Goal: Task Accomplishment & Management: Use online tool/utility

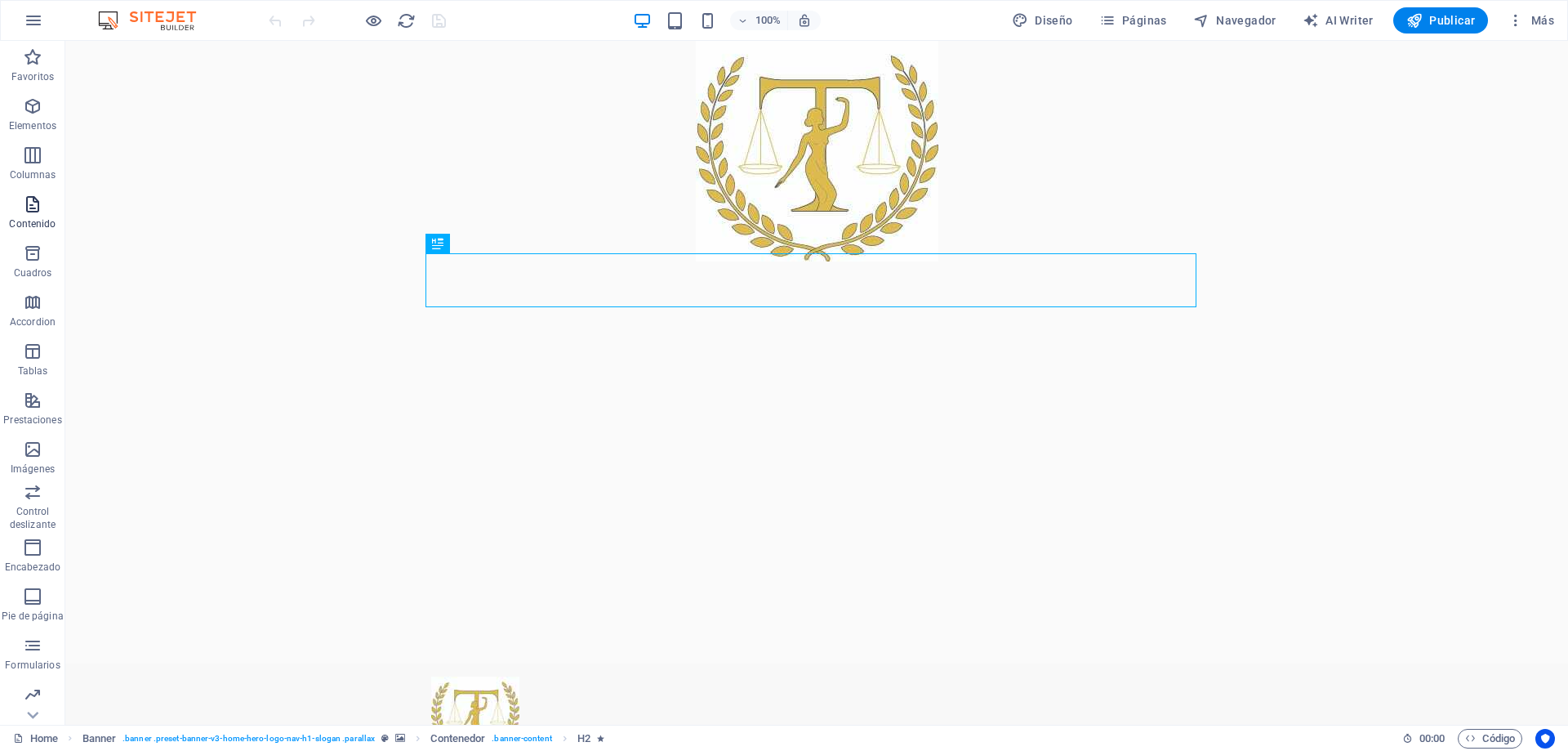
click at [32, 215] on span "Contenido" at bounding box center [32, 213] width 66 height 39
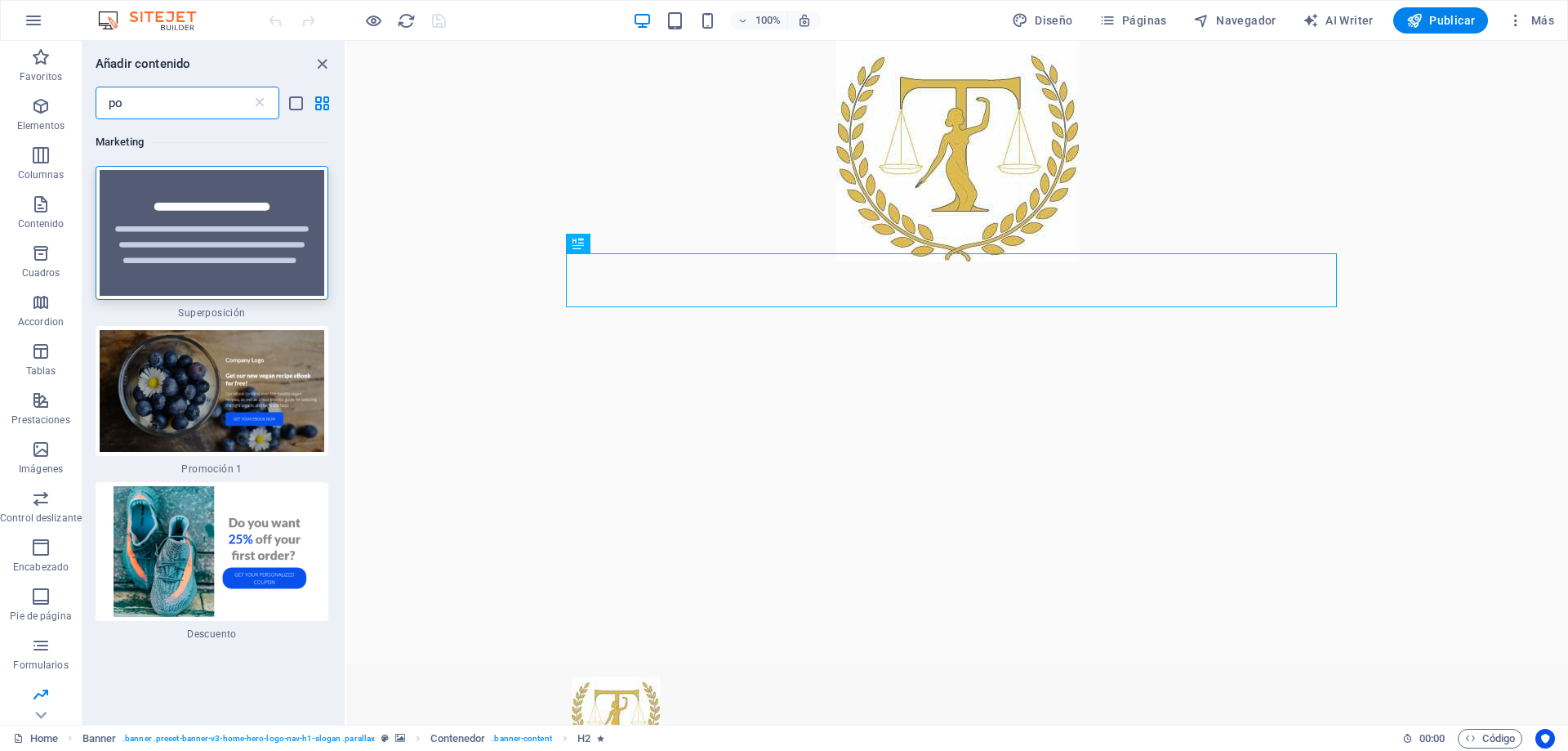
type input "p"
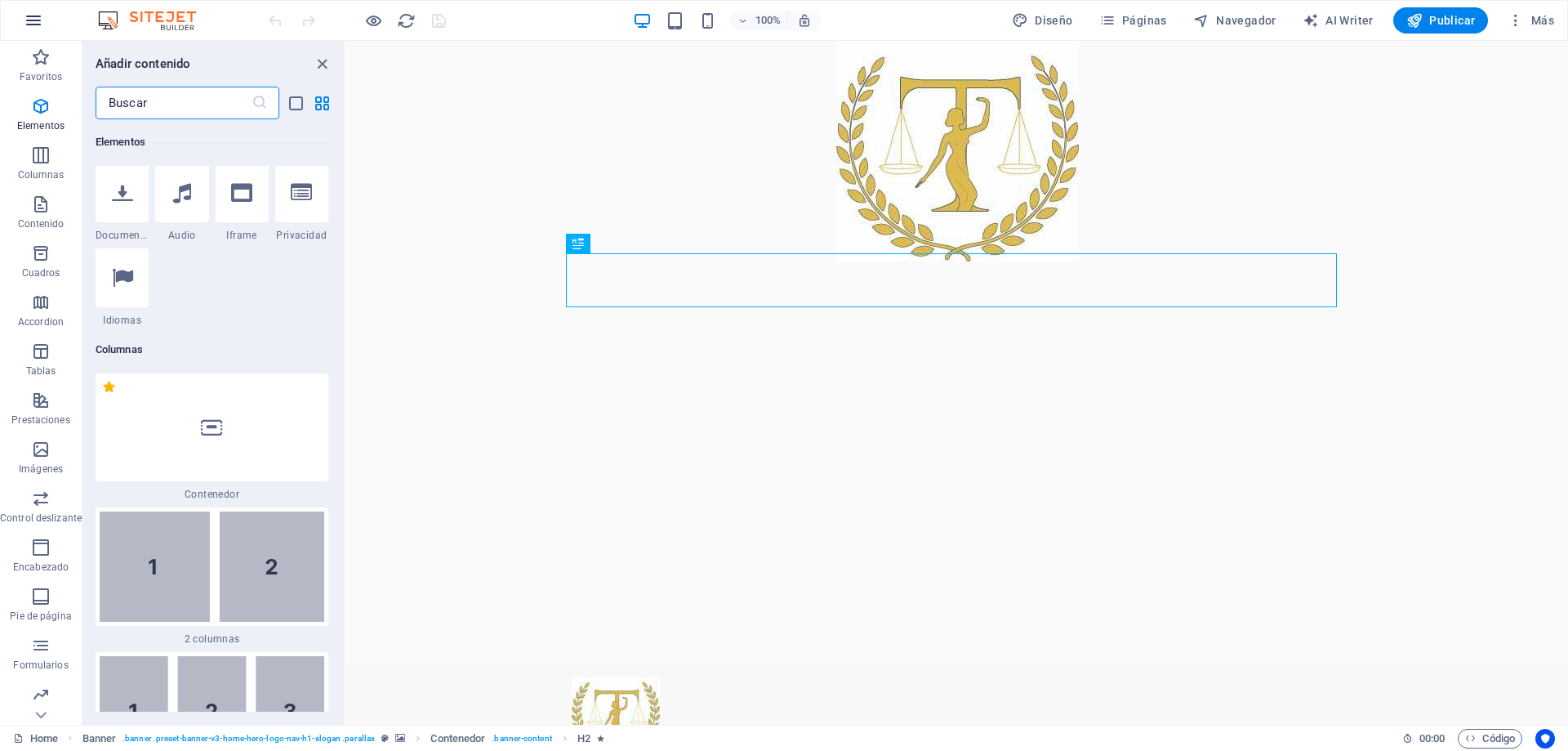
click at [30, 14] on icon "button" at bounding box center [33, 20] width 20 height 20
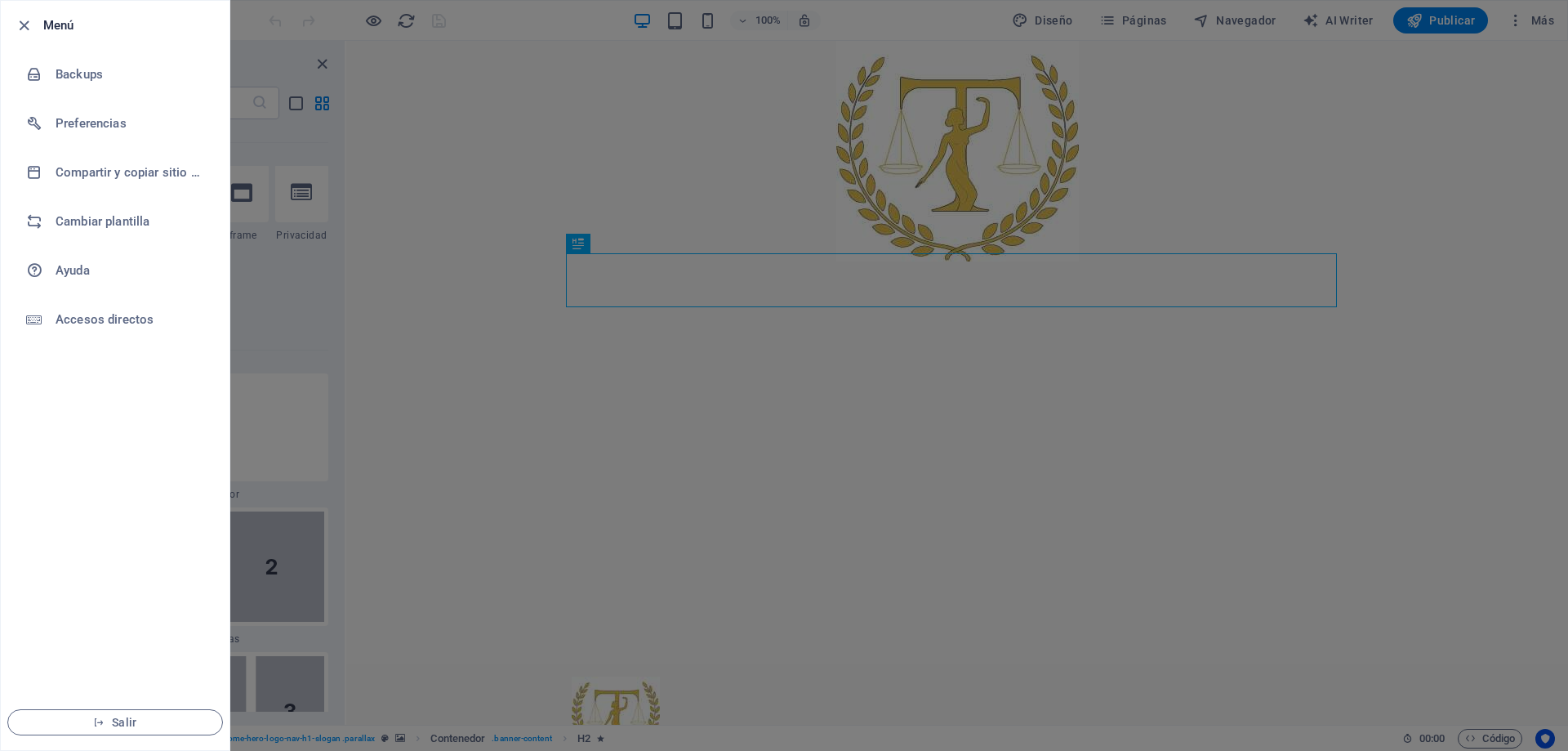
click at [40, 28] on div at bounding box center [29, 25] width 30 height 20
click at [23, 23] on icon "button" at bounding box center [24, 26] width 19 height 19
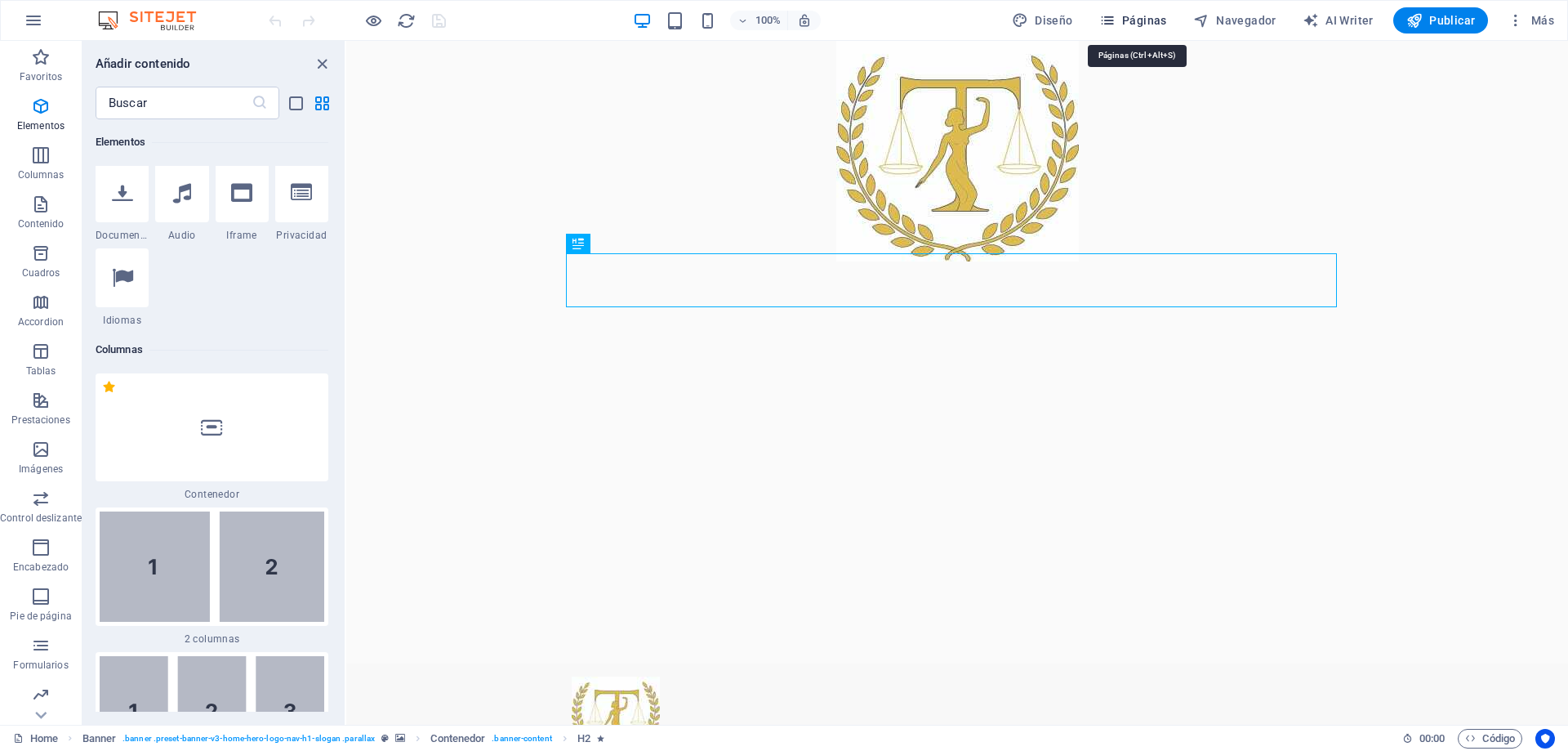
click at [1151, 16] on span "Páginas" at bounding box center [1132, 20] width 68 height 16
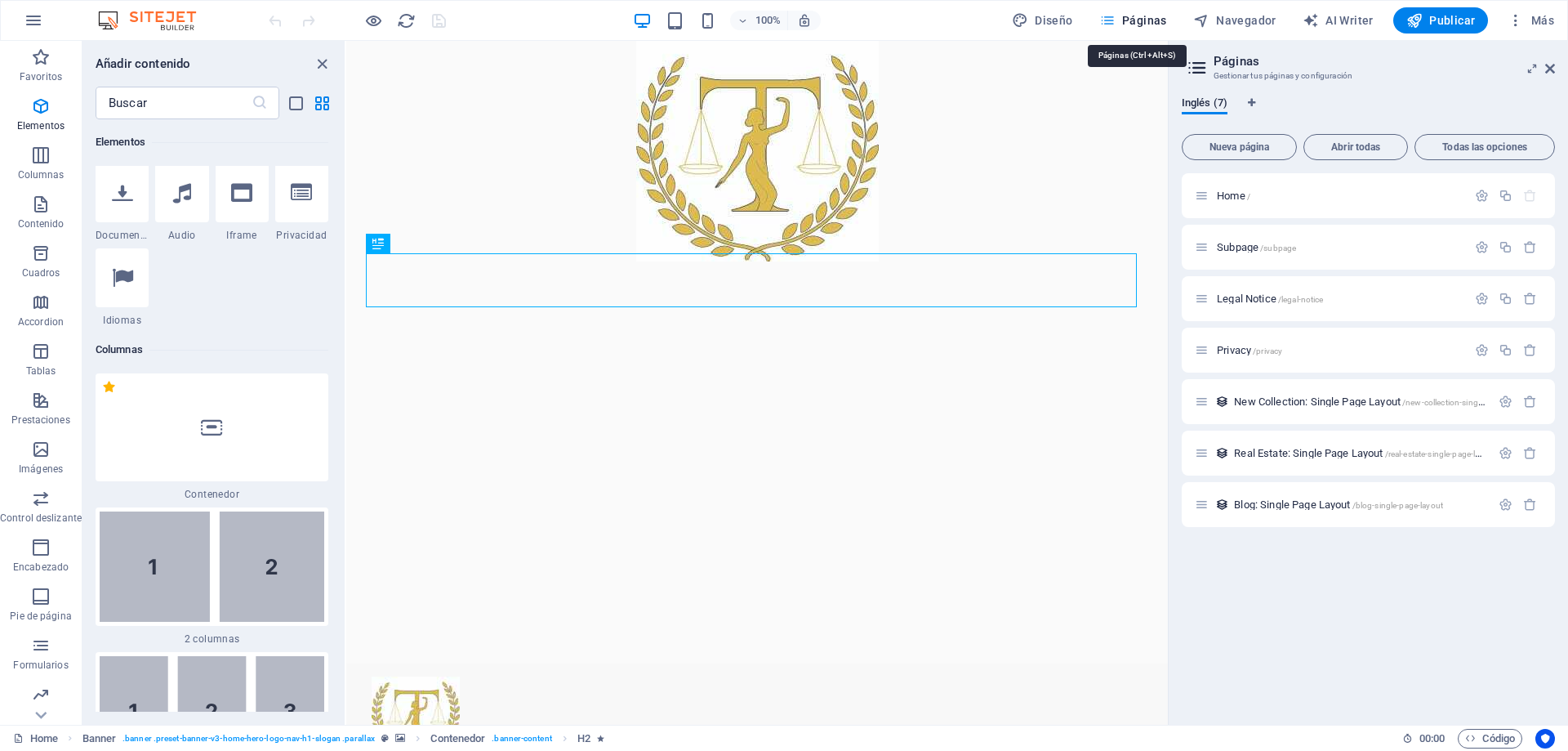
click at [1151, 16] on span "Páginas" at bounding box center [1132, 20] width 68 height 16
click at [1554, 69] on icon at bounding box center [1550, 69] width 10 height 13
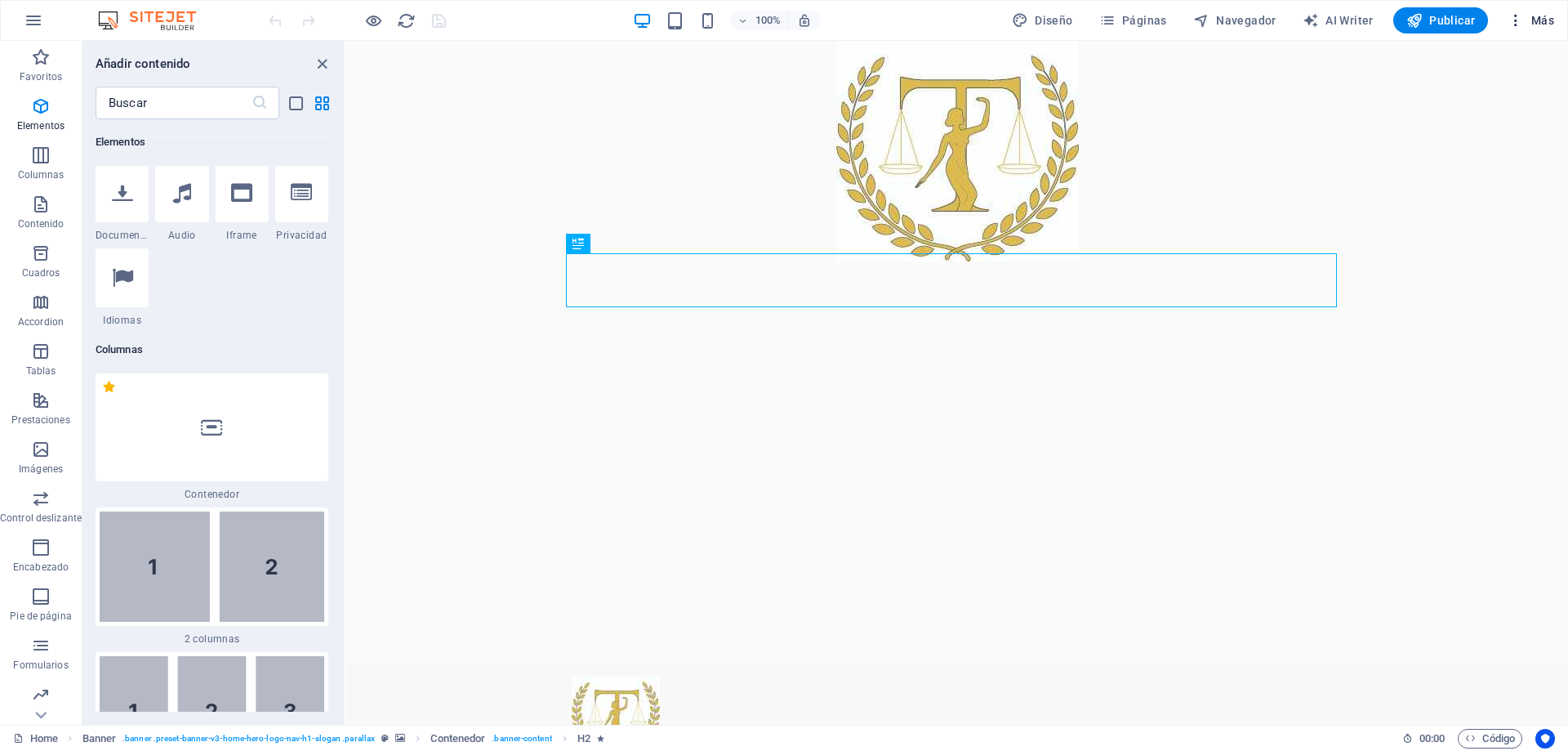
click at [1522, 14] on icon "button" at bounding box center [1516, 20] width 16 height 16
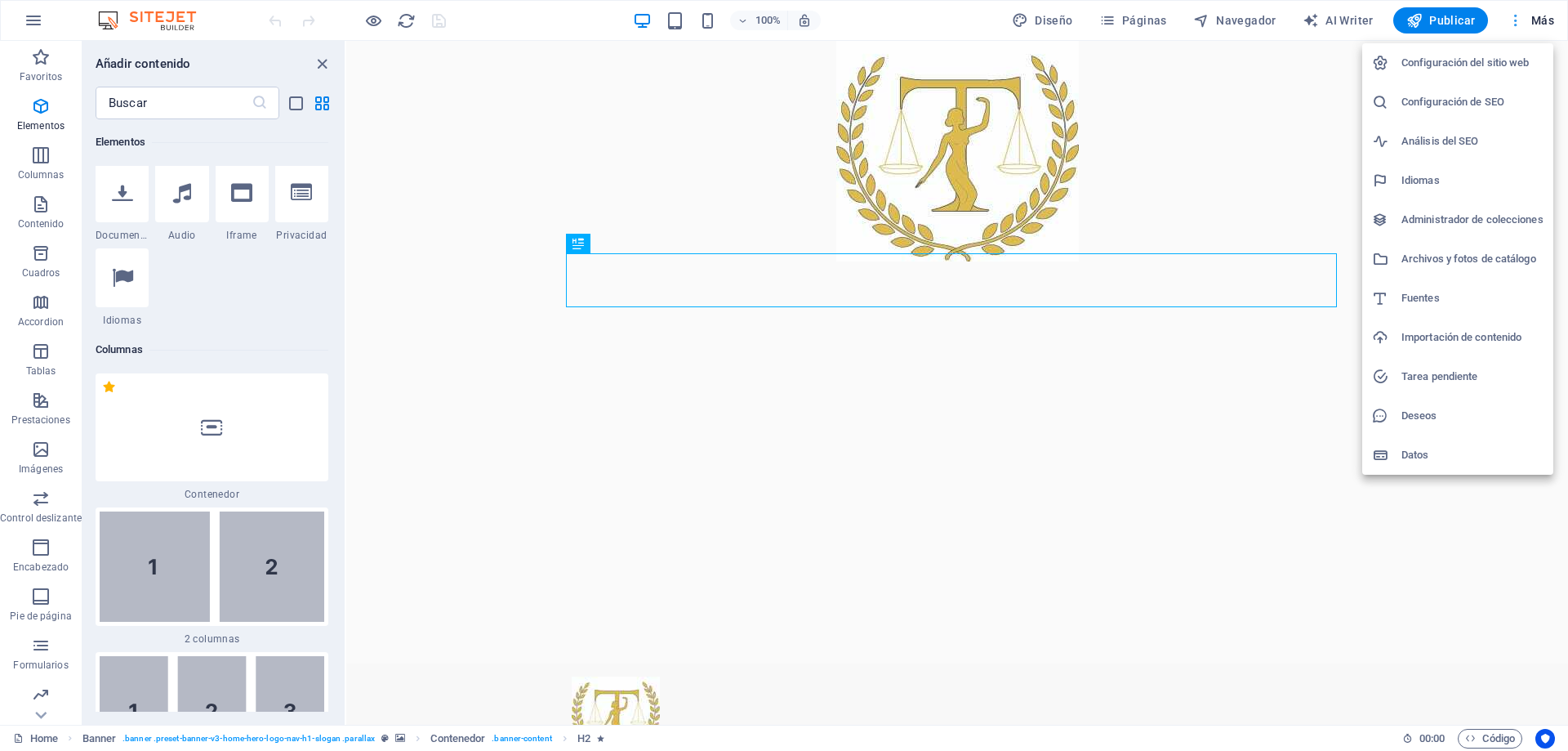
click at [1522, 14] on div at bounding box center [784, 376] width 1568 height 751
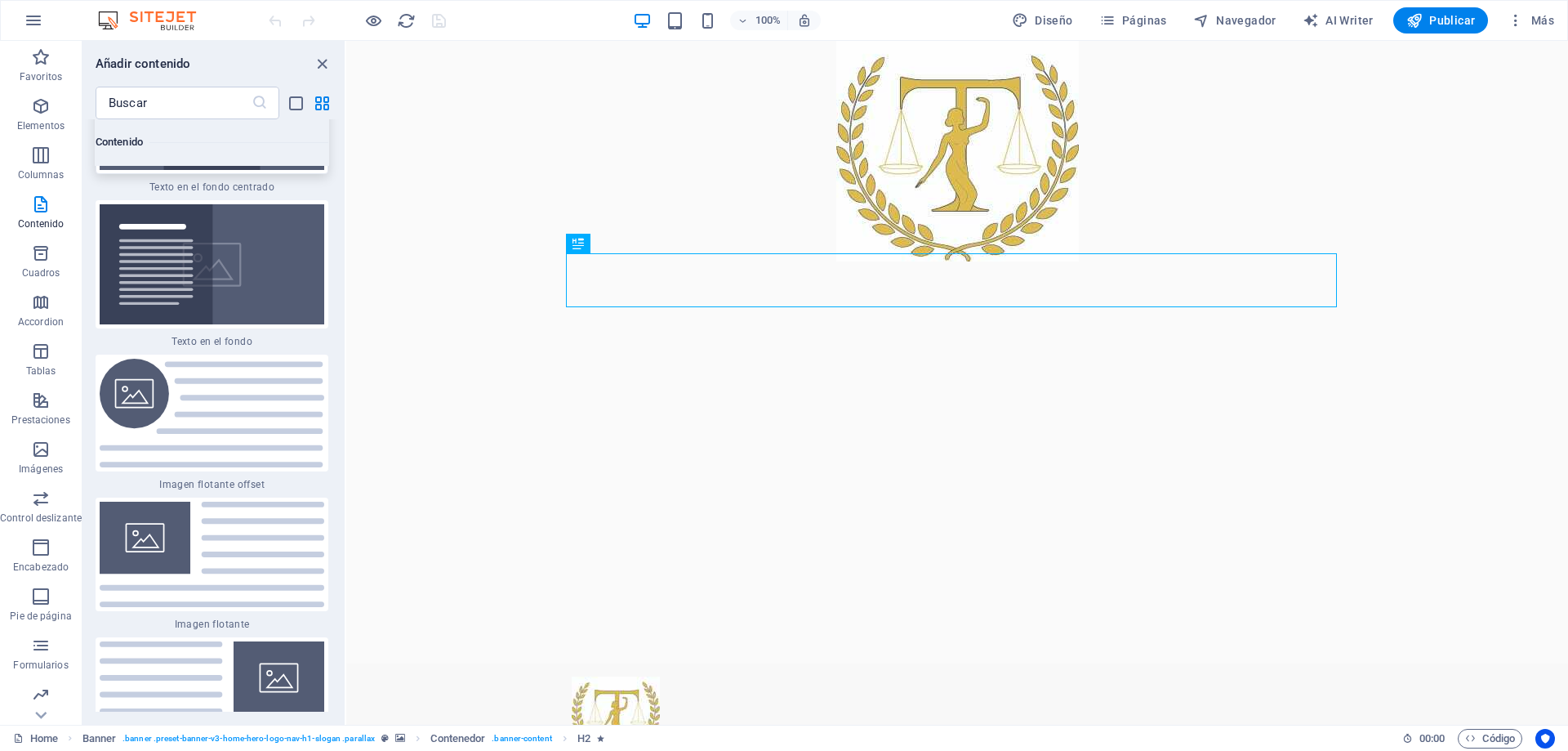
scroll to position [6779, 0]
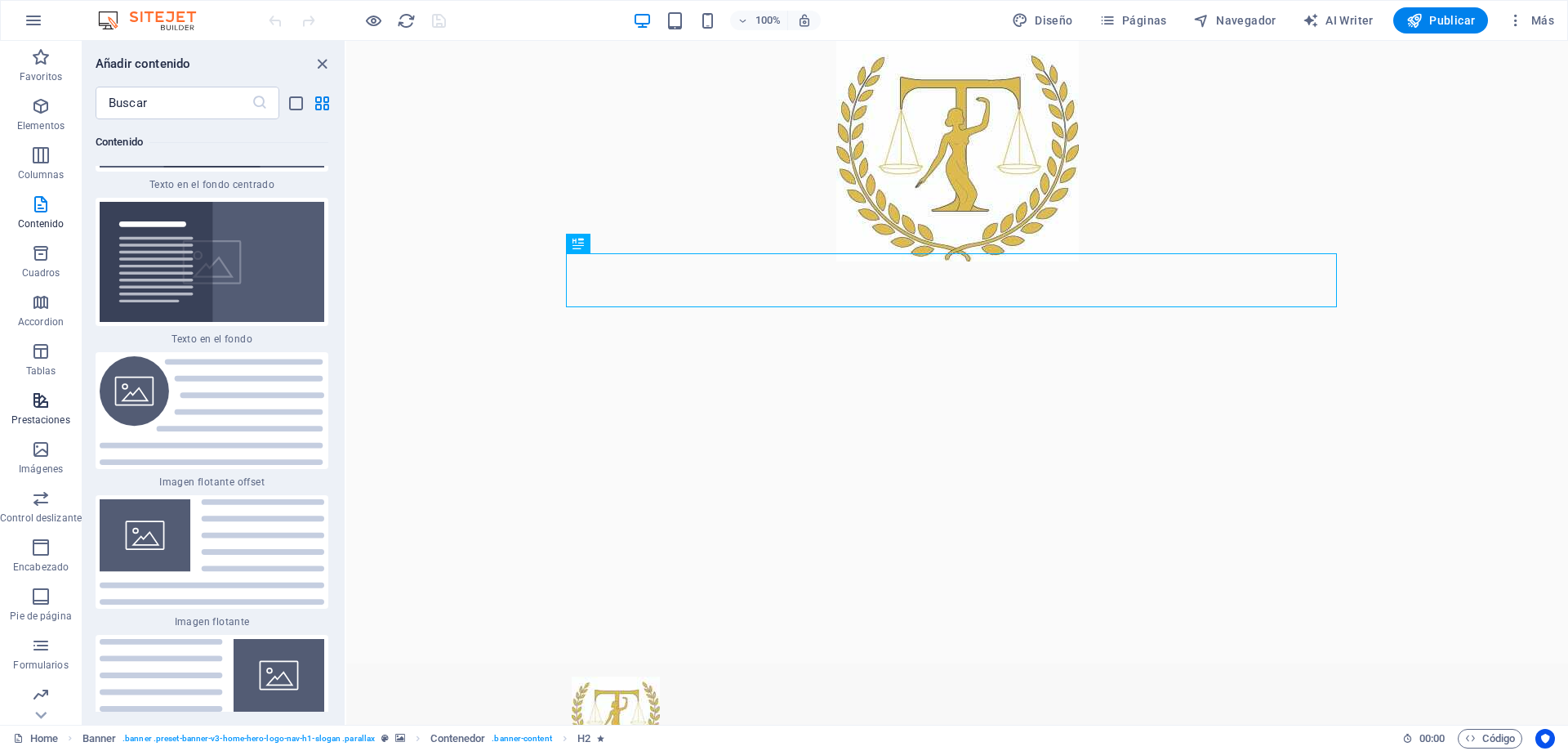
click at [35, 393] on icon "button" at bounding box center [41, 400] width 20 height 20
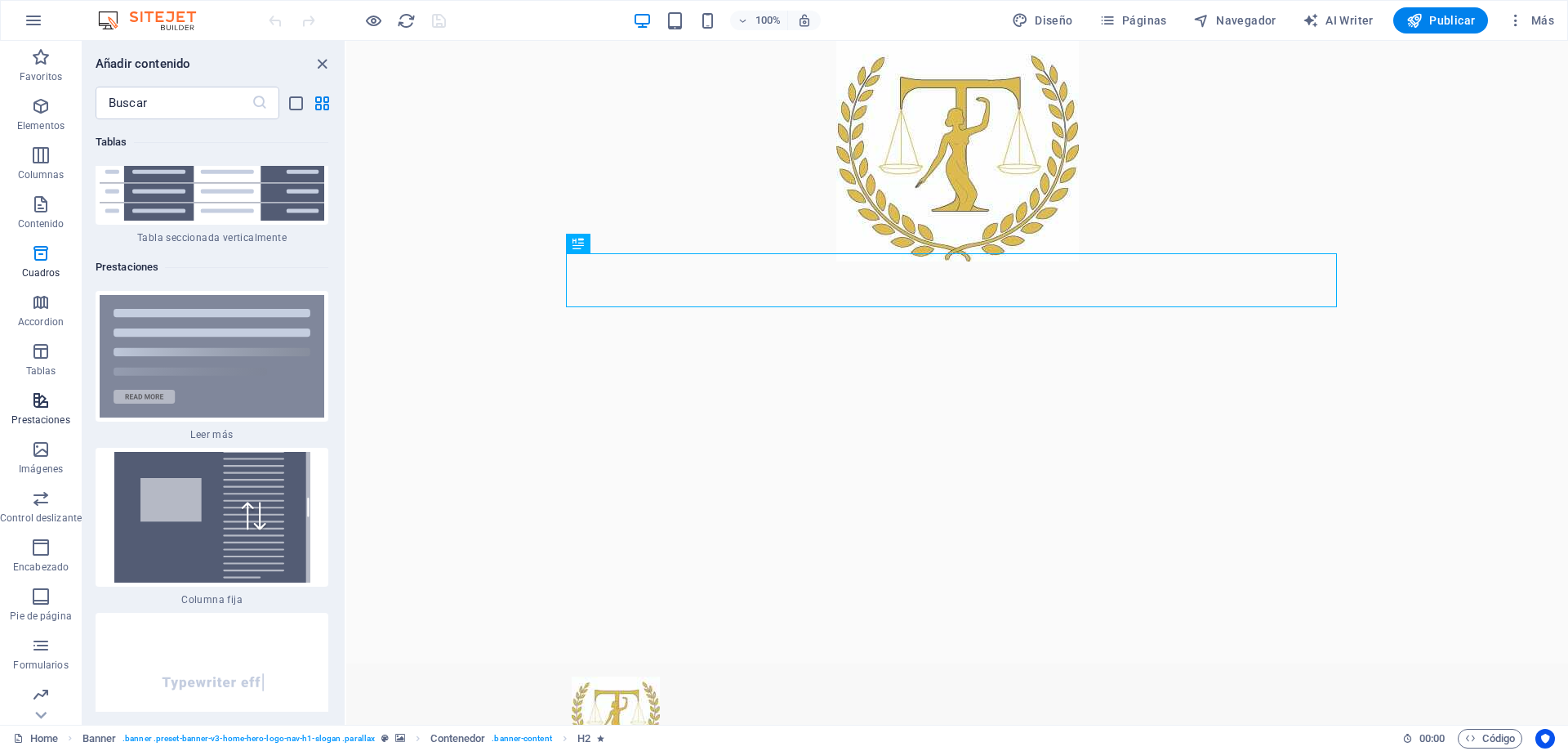
scroll to position [12322, 0]
click at [40, 505] on icon "button" at bounding box center [41, 497] width 20 height 20
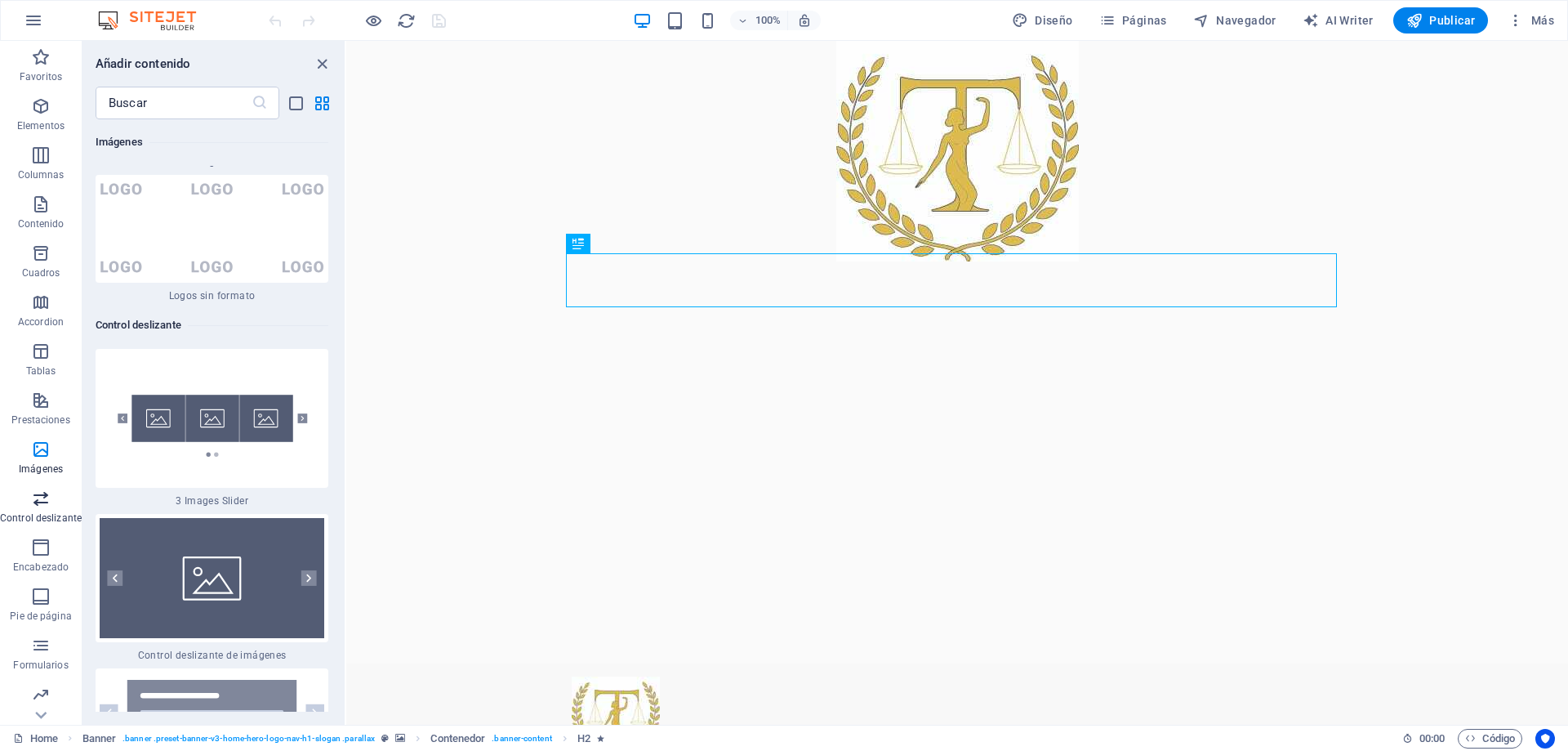
scroll to position [18375, 0]
click at [43, 61] on icon "button" at bounding box center [41, 57] width 20 height 20
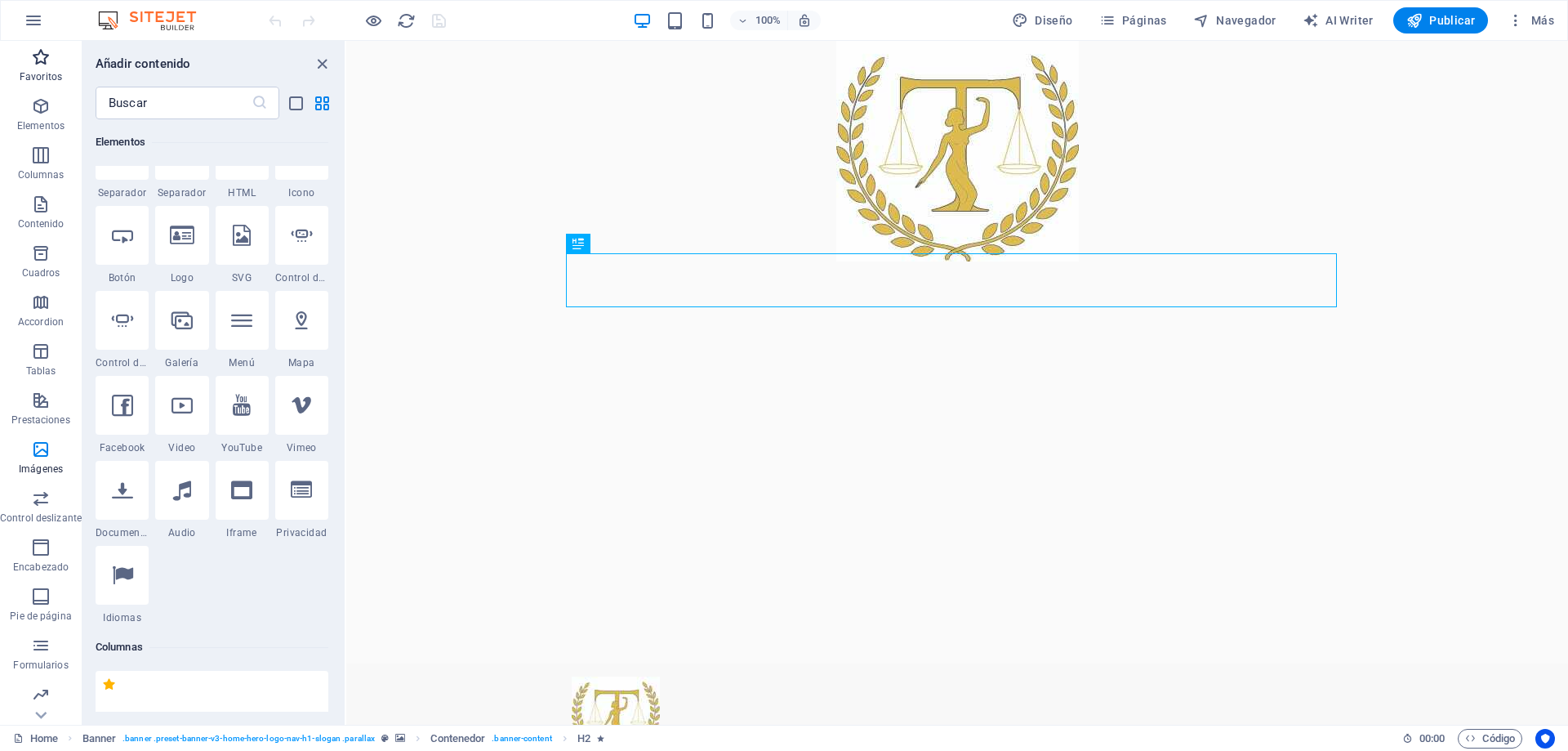
scroll to position [0, 0]
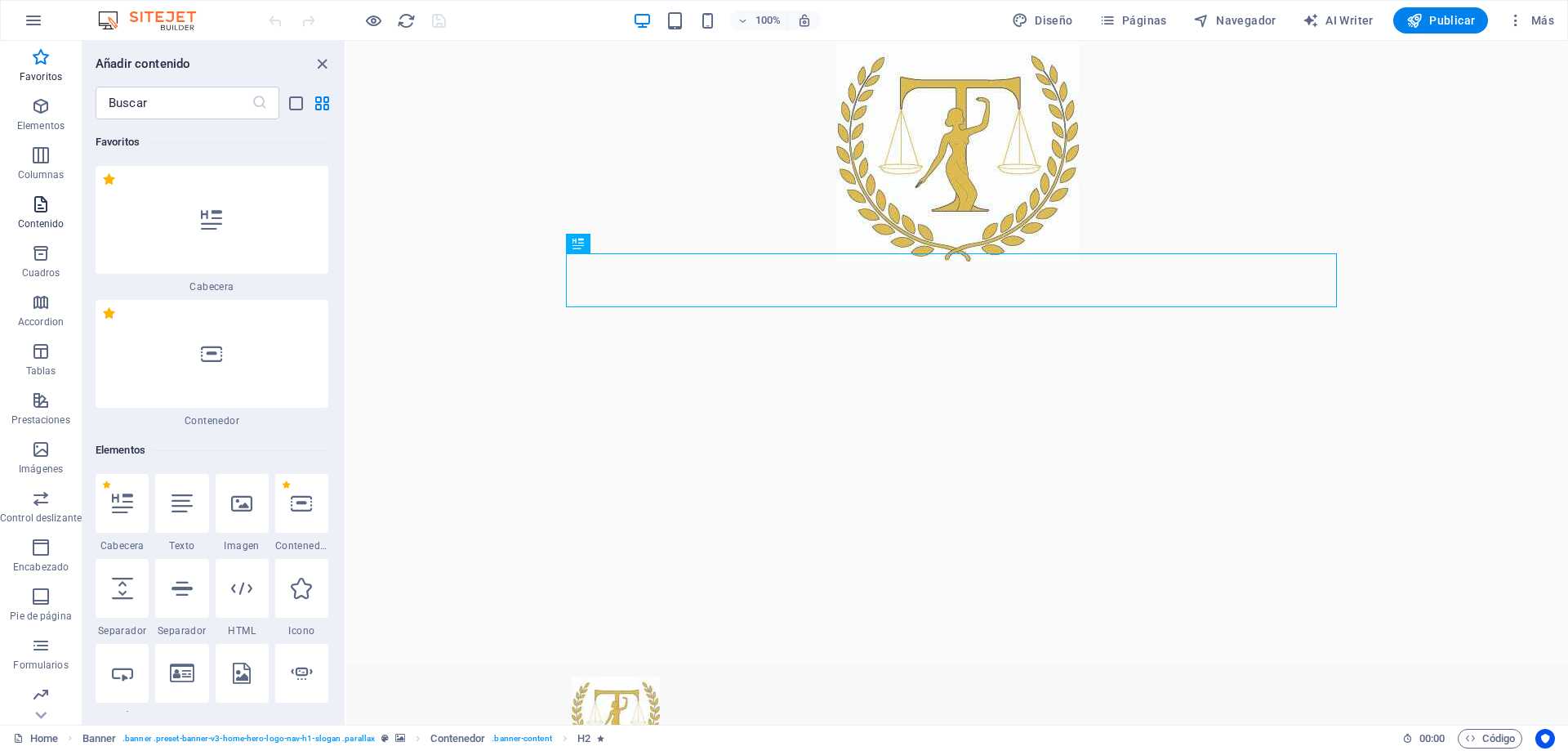
click at [26, 225] on p "Contenido" at bounding box center [41, 224] width 47 height 13
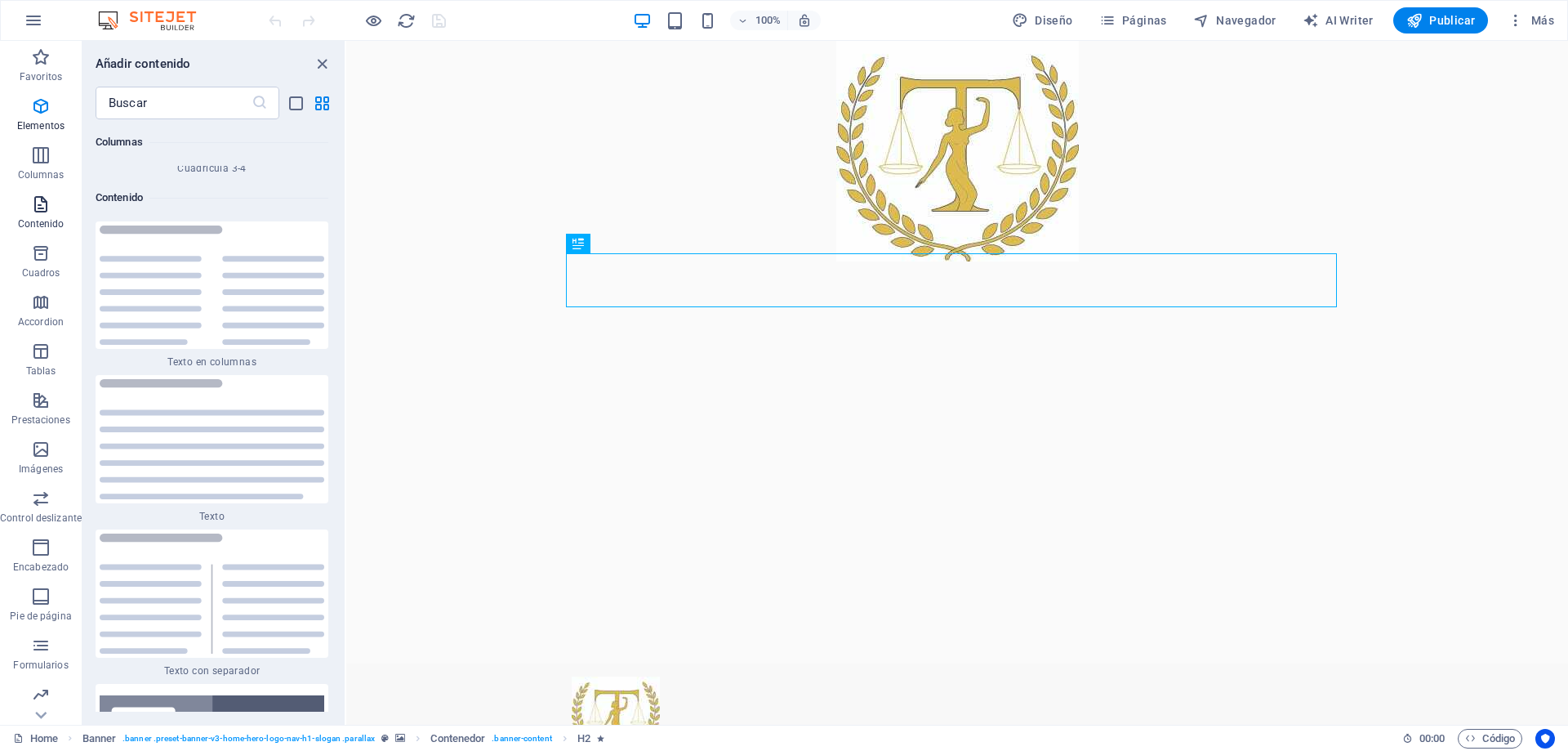
scroll to position [5486, 0]
click at [326, 98] on icon "grid-view" at bounding box center [322, 104] width 19 height 19
click at [297, 102] on icon "list-view" at bounding box center [296, 104] width 19 height 19
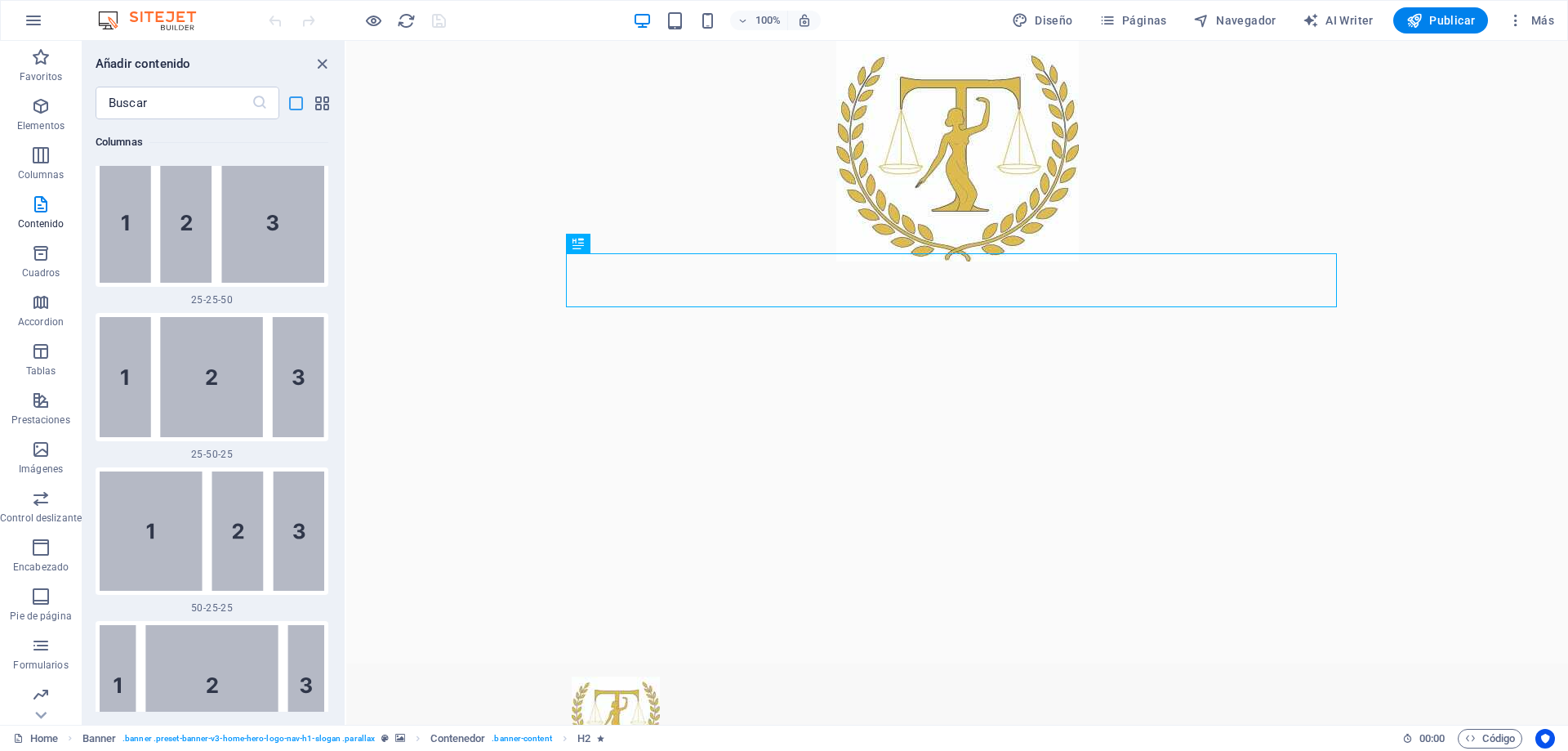
scroll to position [8240, 0]
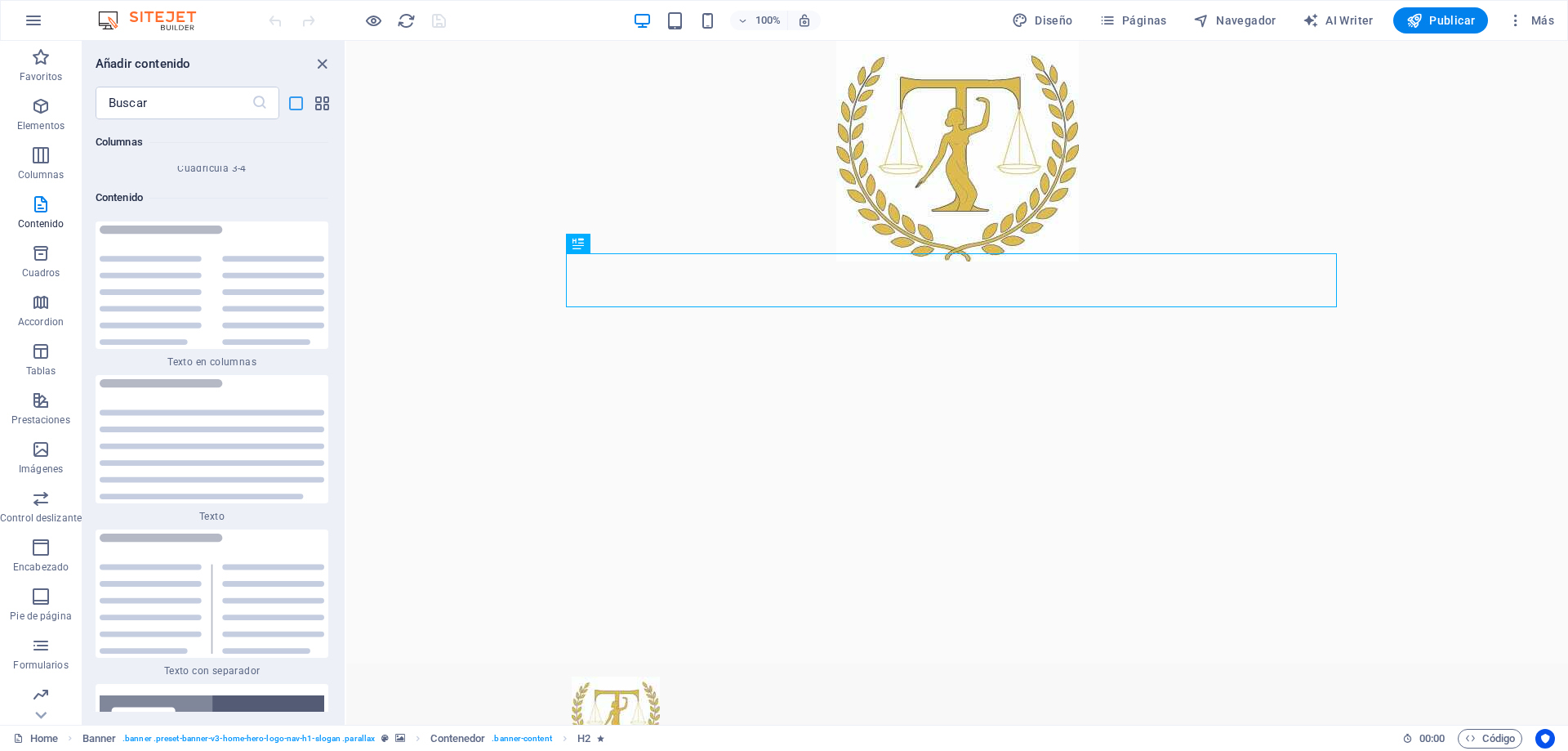
click at [297, 102] on icon "list-view" at bounding box center [296, 104] width 19 height 19
click at [191, 101] on input "text" at bounding box center [173, 103] width 156 height 32
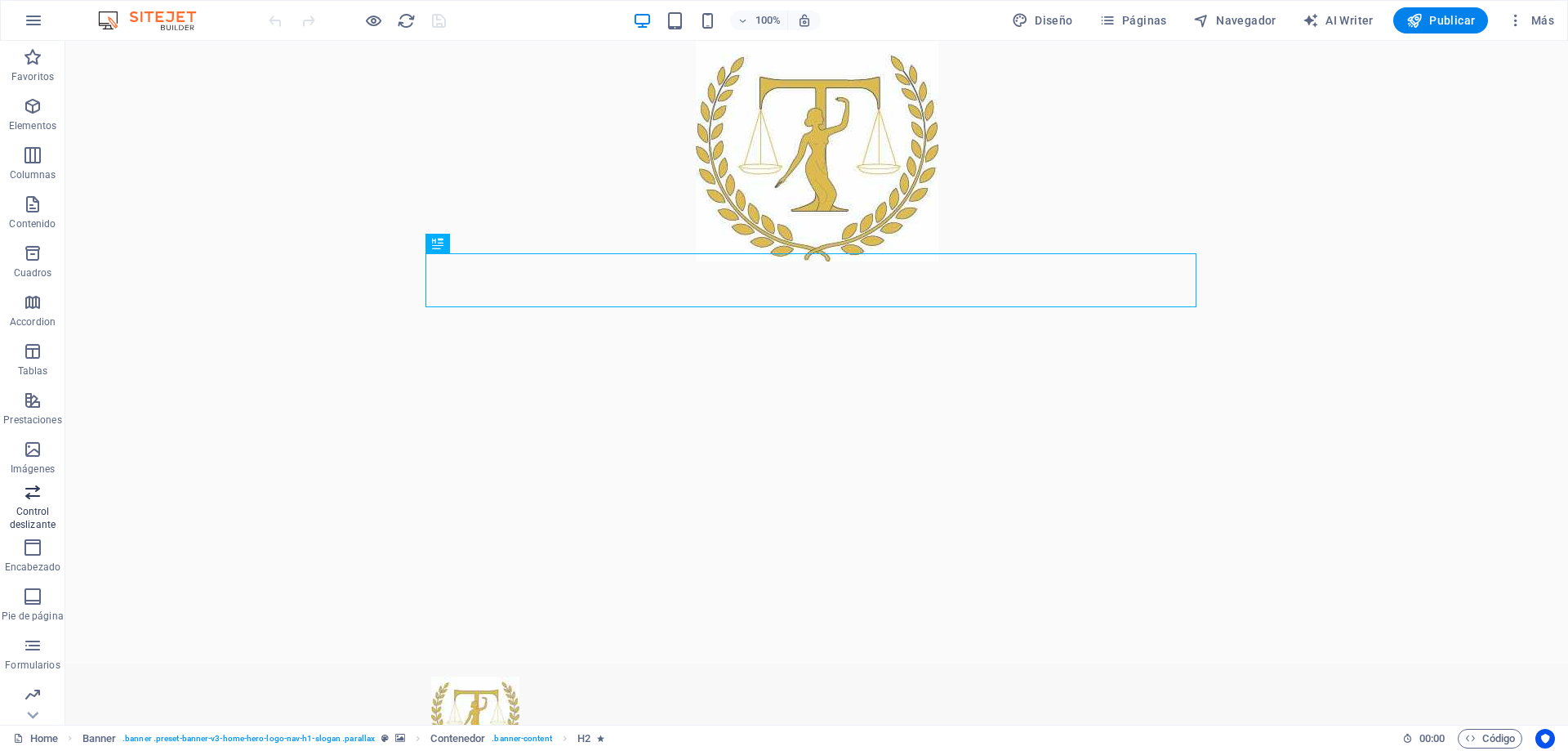
click at [31, 503] on span "Control deslizante" at bounding box center [32, 508] width 66 height 52
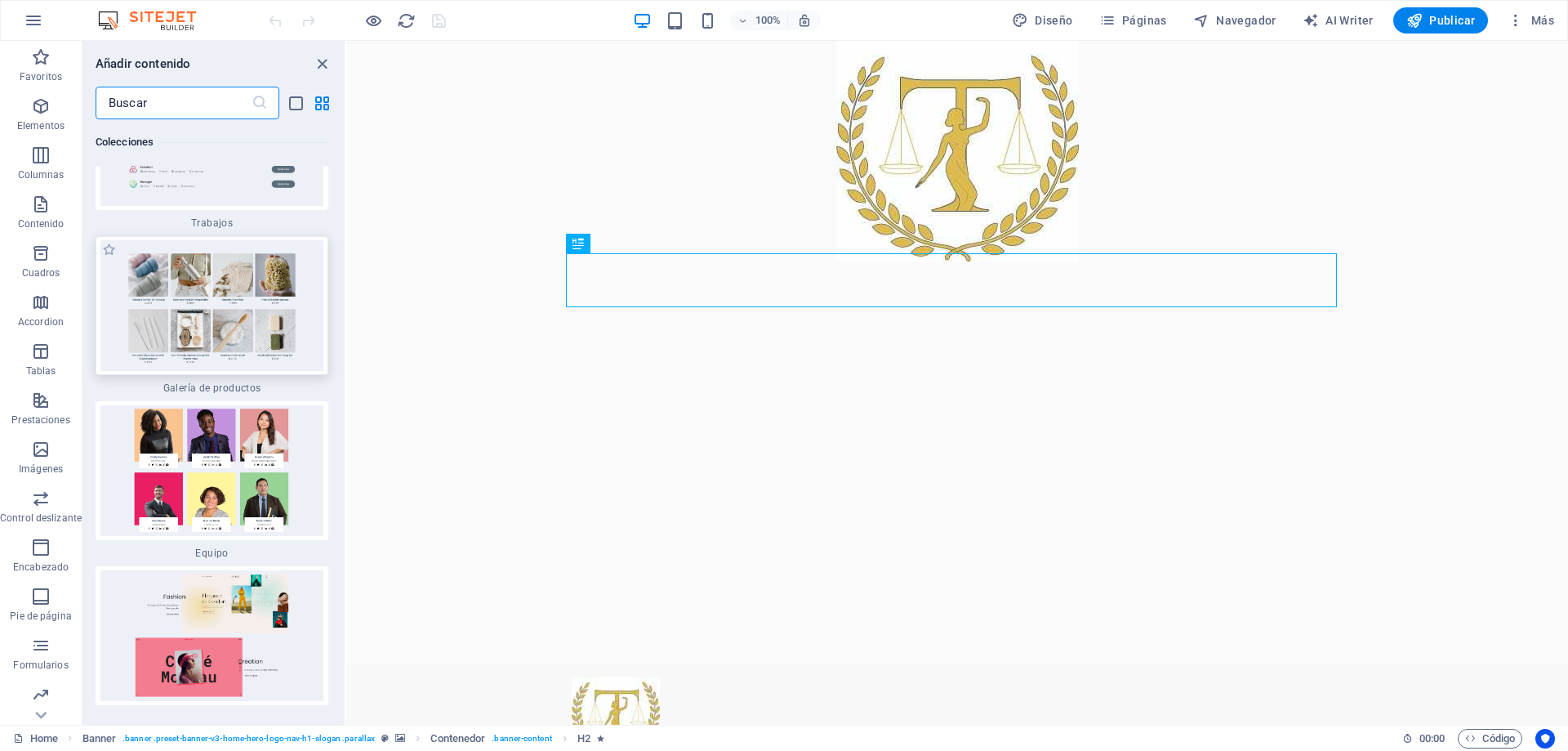
scroll to position [30701, 0]
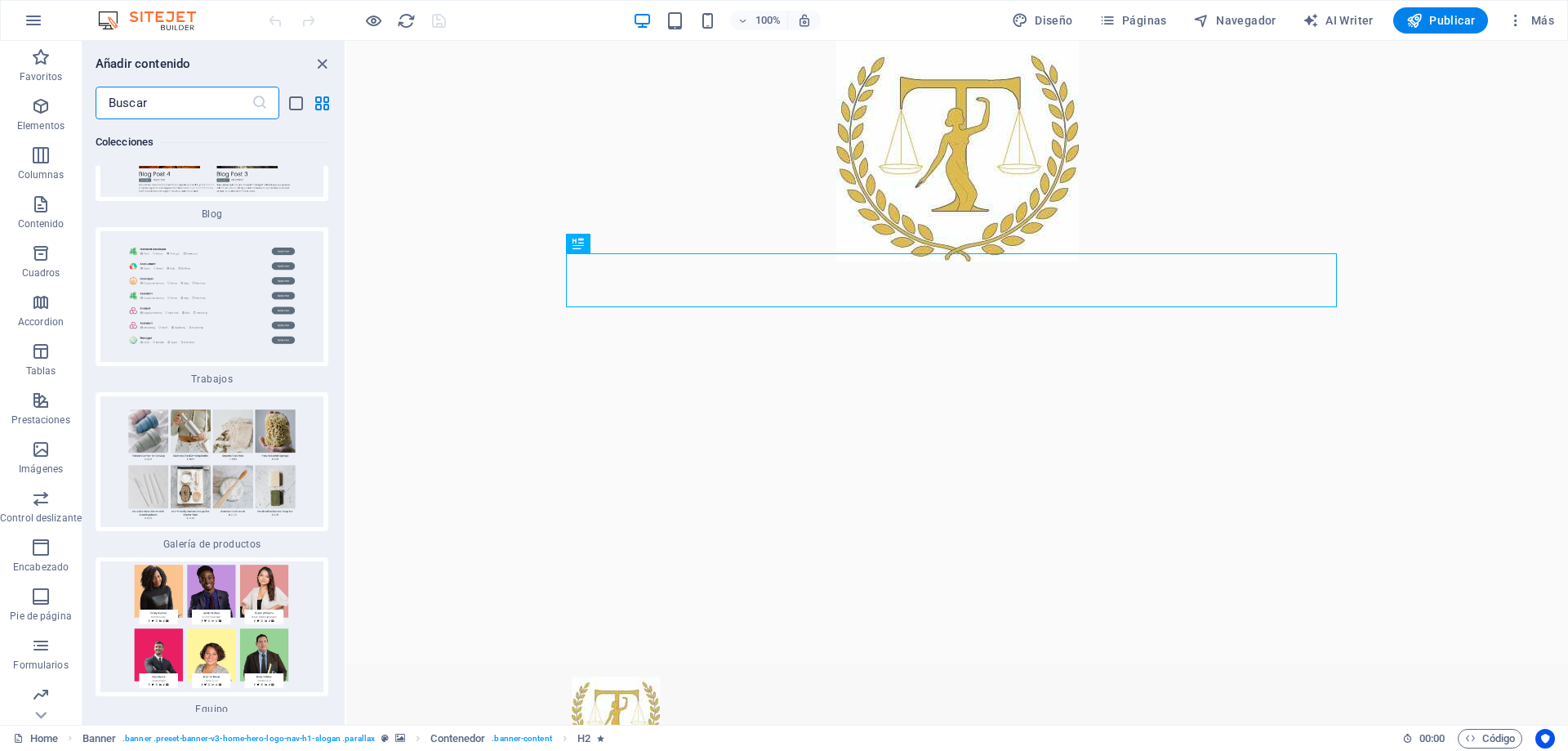
click at [212, 100] on input "text" at bounding box center [173, 103] width 156 height 32
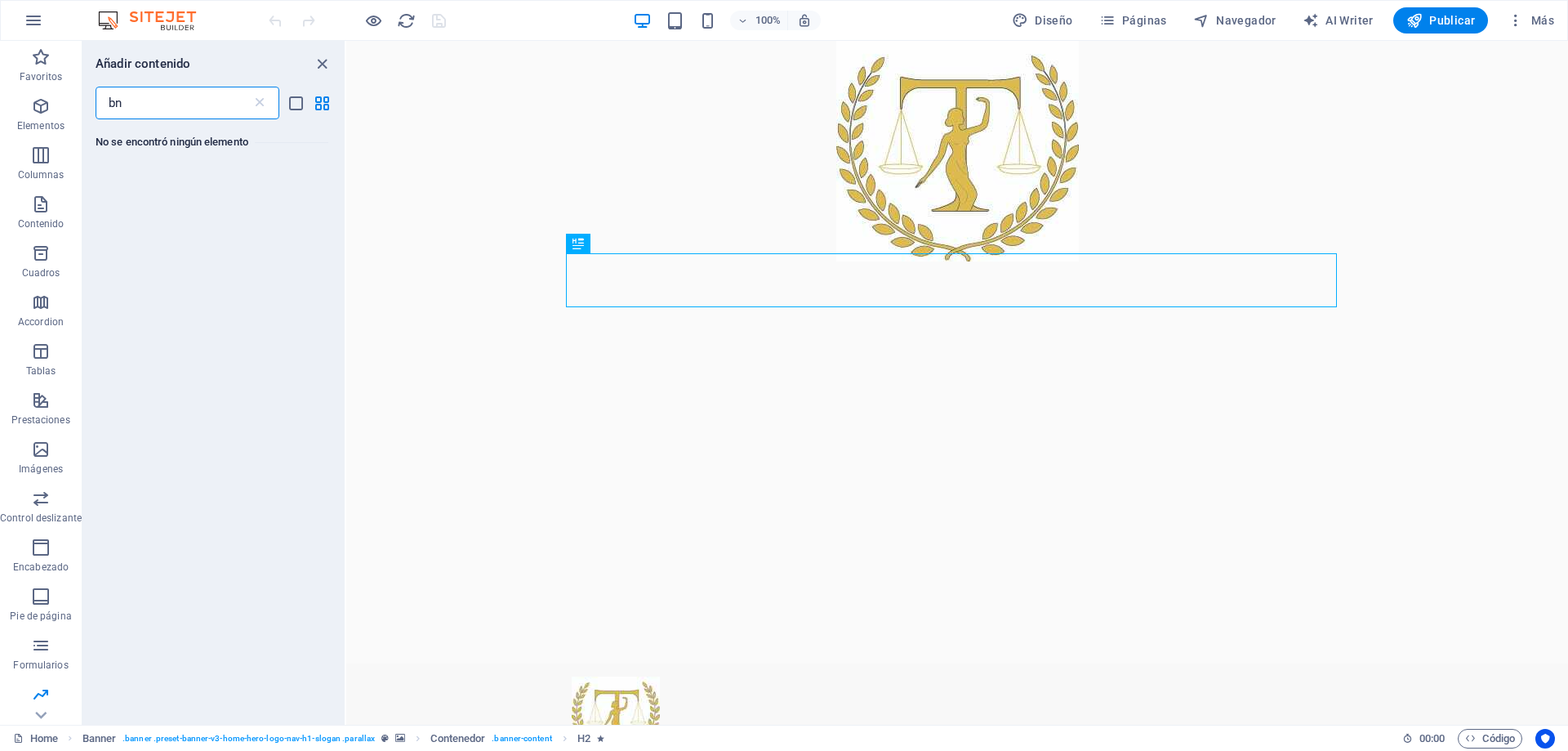
scroll to position [0, 0]
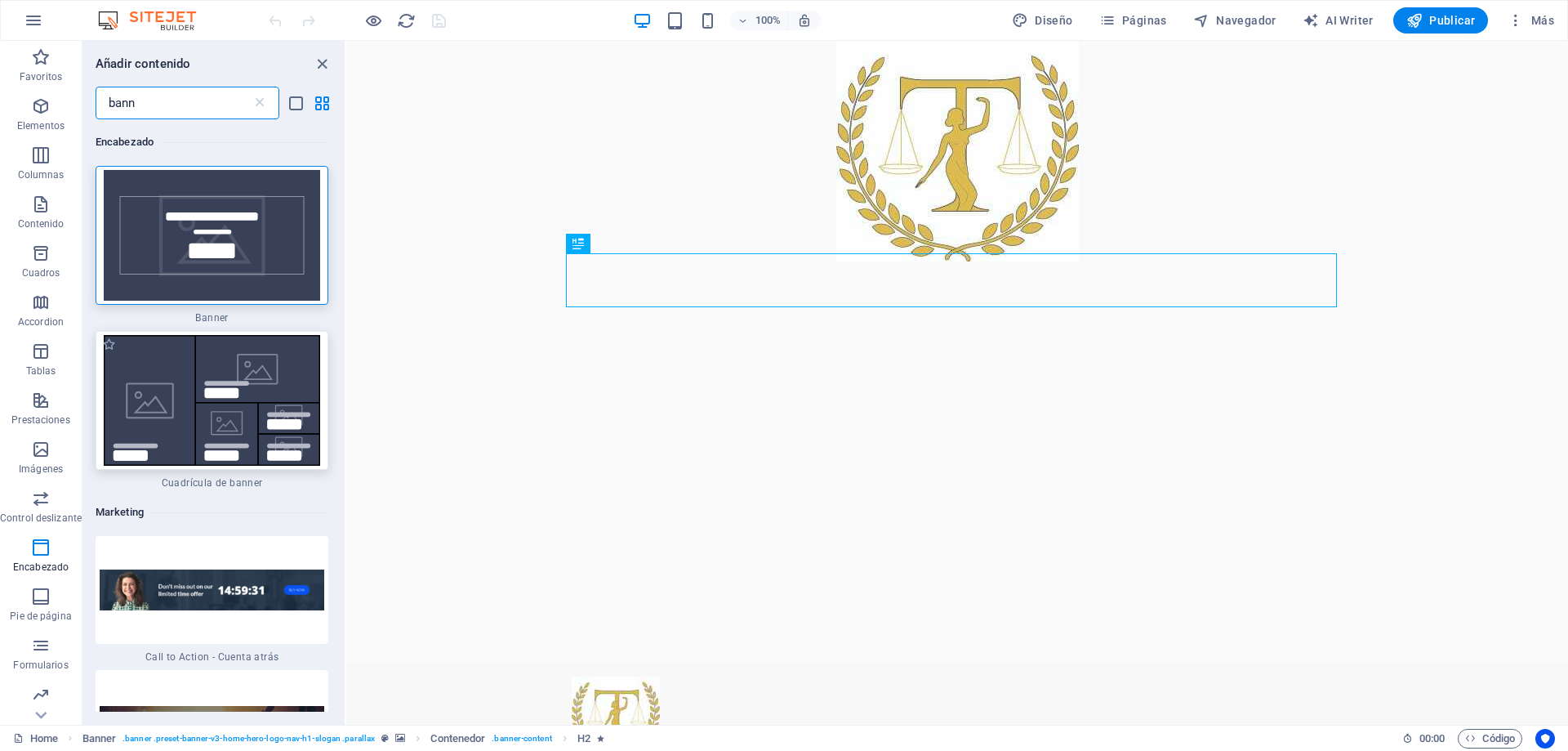
type input "bann"
click at [241, 381] on img at bounding box center [213, 399] width 225 height 131
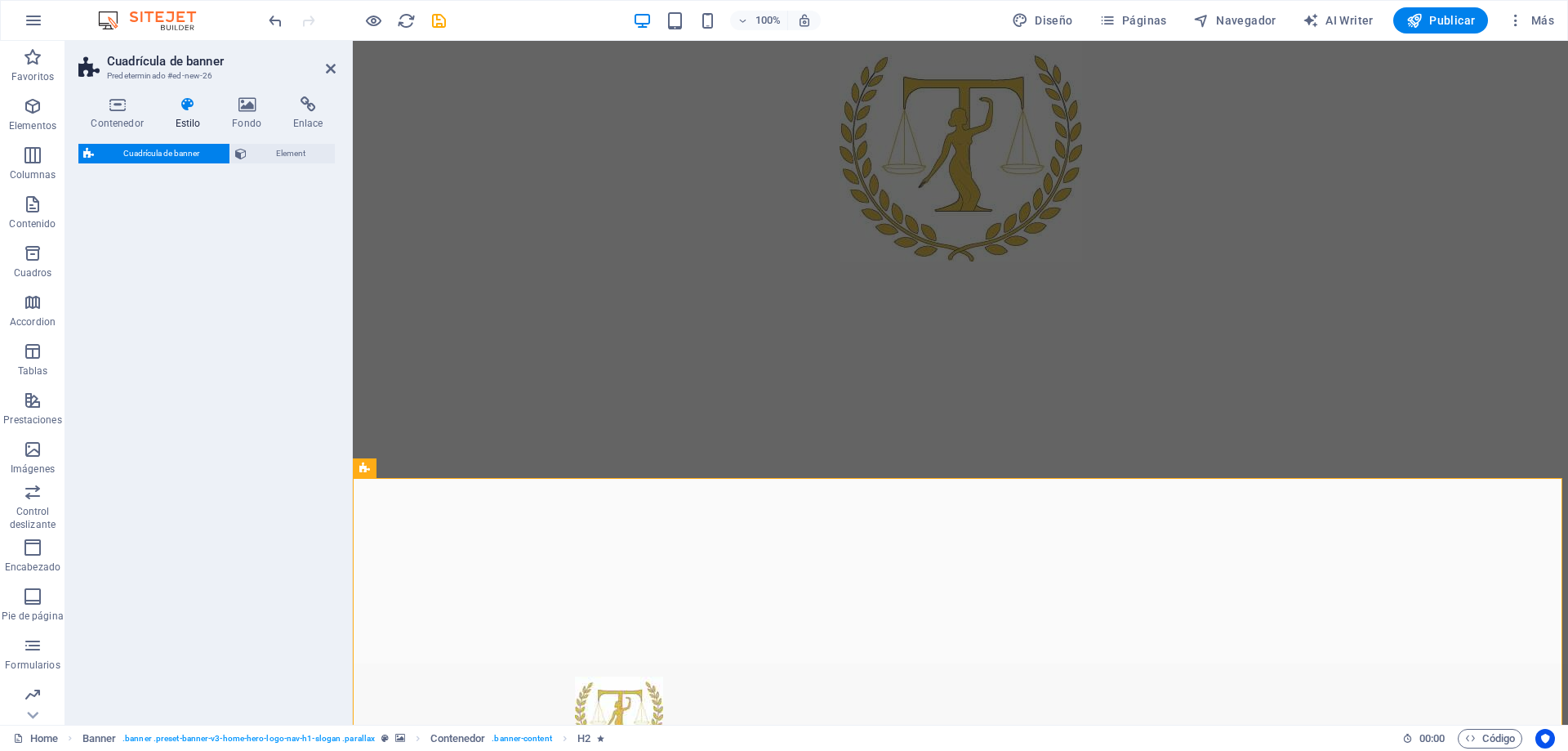
select select "vh"
select select "rem"
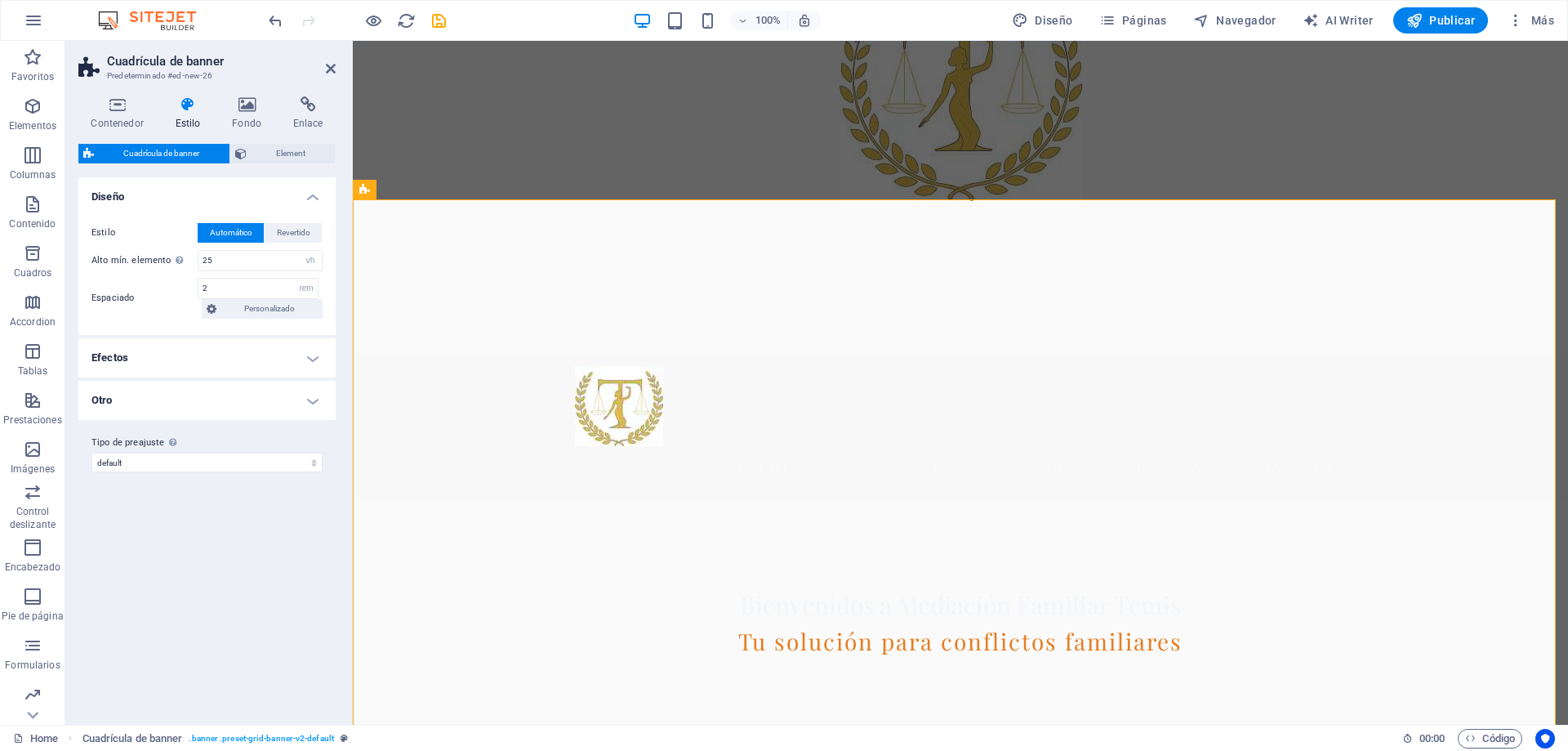
scroll to position [327, 0]
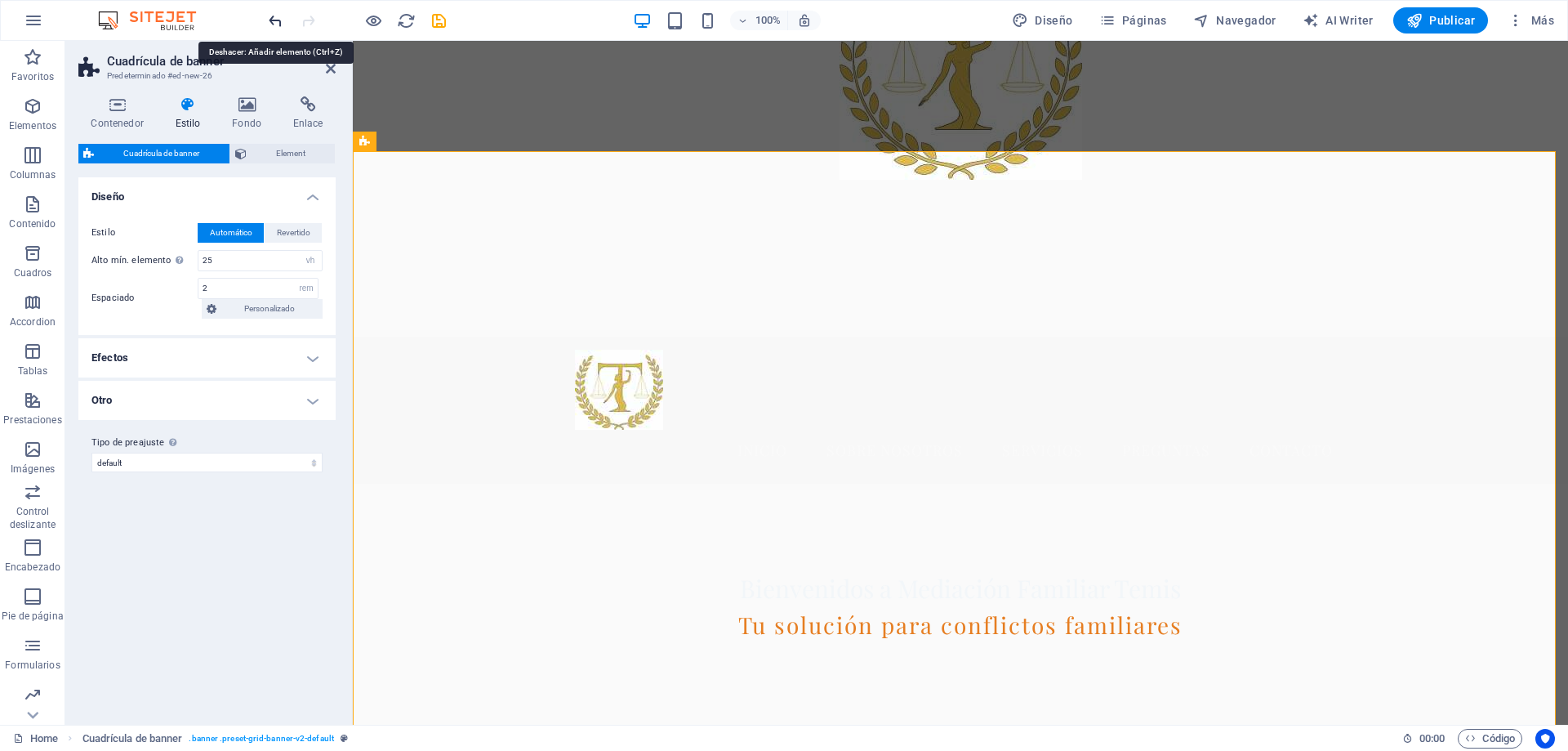
click at [273, 18] on icon "undo" at bounding box center [275, 21] width 19 height 19
